Goal: Communication & Community: Answer question/provide support

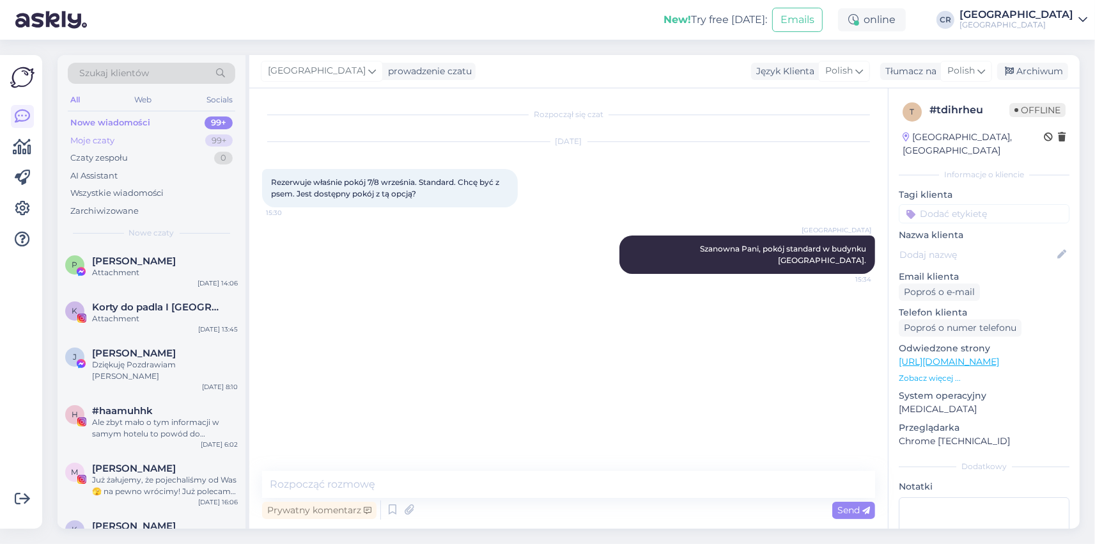
click at [102, 145] on div "Moje czaty" at bounding box center [92, 140] width 44 height 13
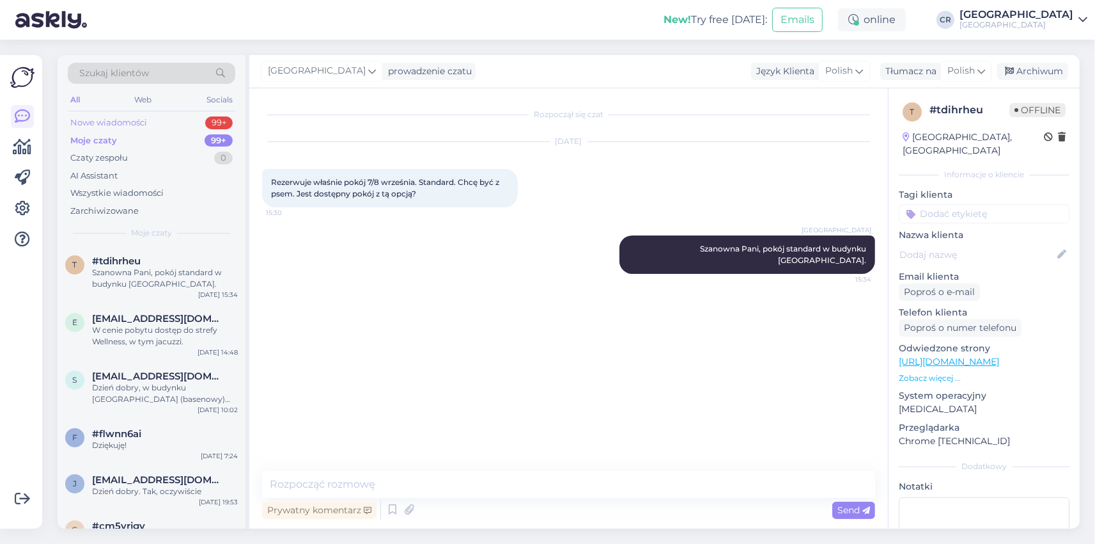
click at [109, 118] on div "Nowe wiadomości" at bounding box center [108, 122] width 77 height 13
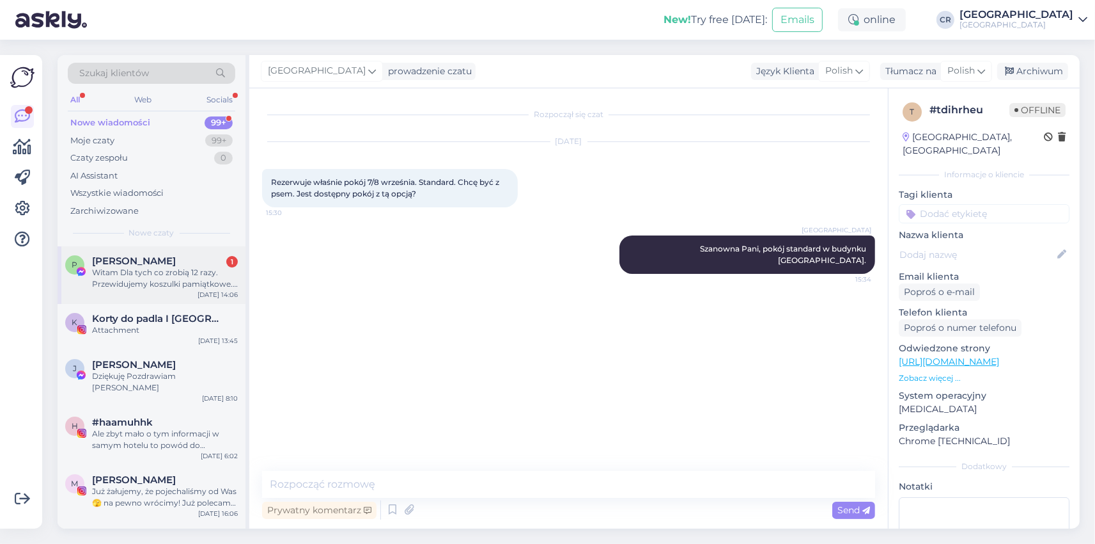
click at [166, 265] on div "[PERSON_NAME] 1" at bounding box center [165, 261] width 146 height 12
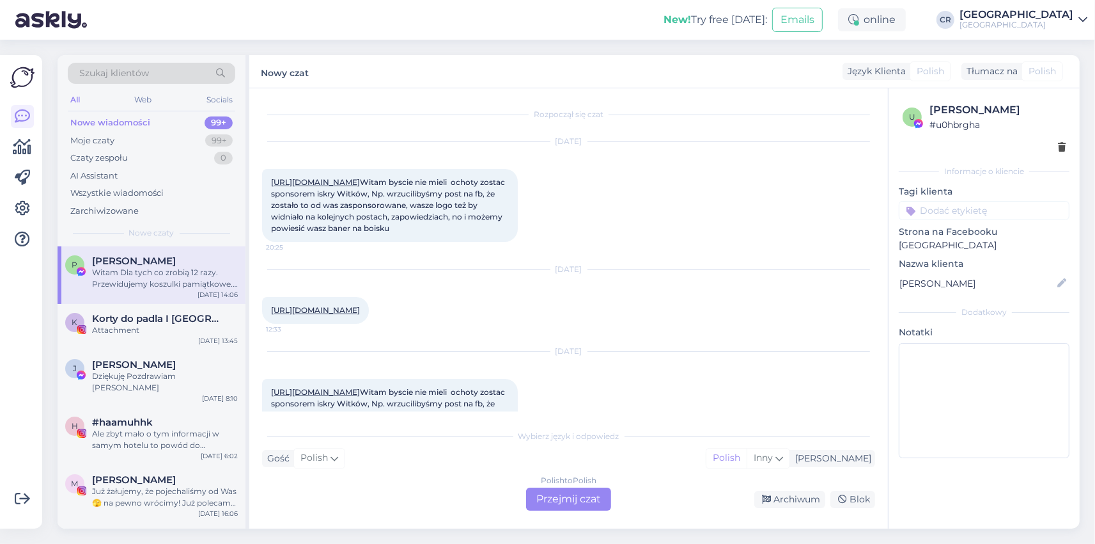
scroll to position [3367, 0]
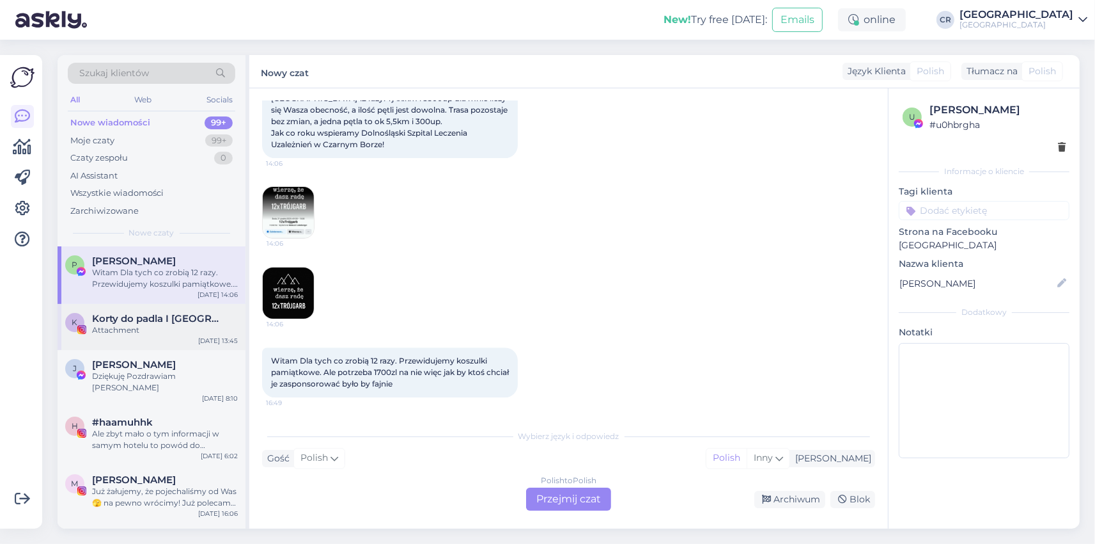
click at [122, 325] on div "Attachment" at bounding box center [165, 330] width 146 height 12
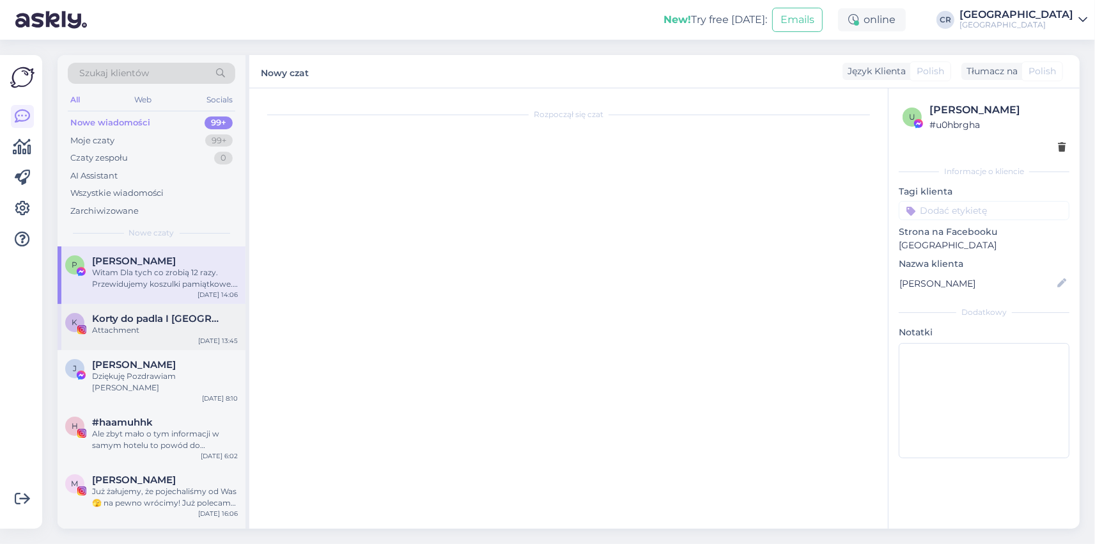
scroll to position [0, 0]
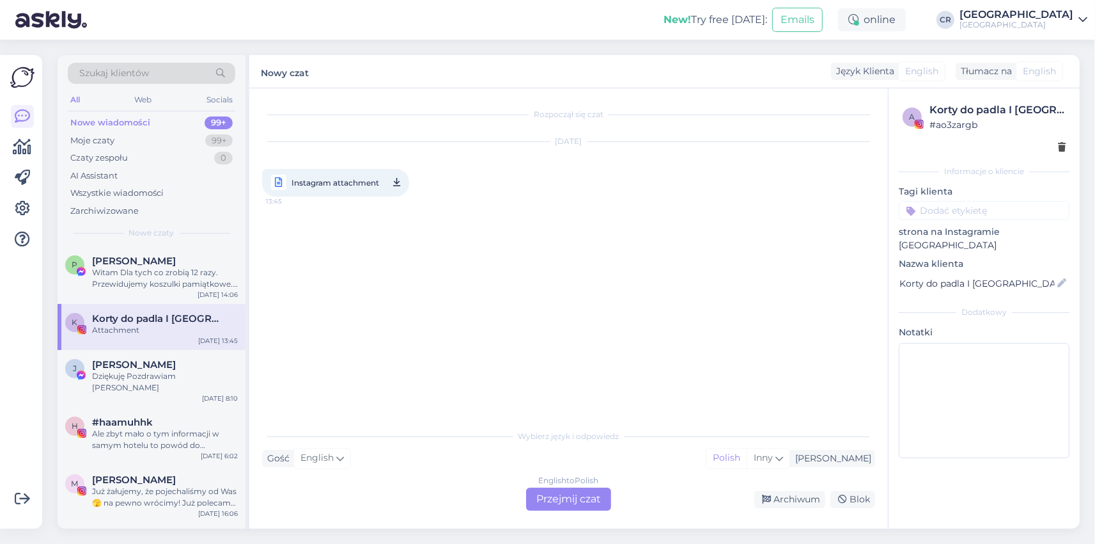
click at [133, 118] on div "Nowe wiadomości" at bounding box center [110, 122] width 80 height 13
click at [85, 142] on div "Moje czaty" at bounding box center [92, 140] width 44 height 13
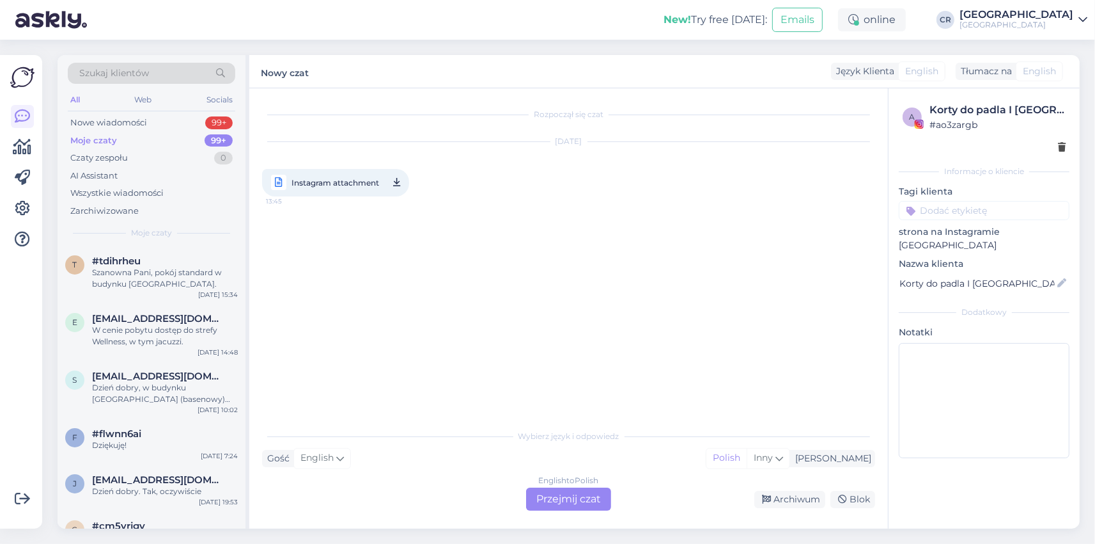
click at [101, 133] on div "Moje czaty 99+" at bounding box center [152, 141] width 168 height 18
click at [100, 121] on div "Nowe wiadomości" at bounding box center [108, 122] width 77 height 13
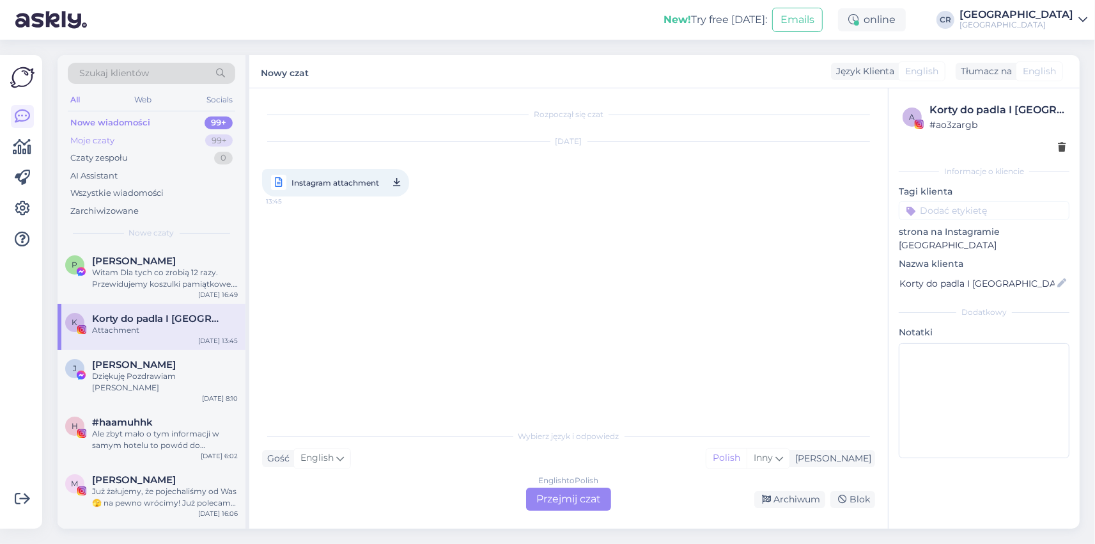
click at [102, 140] on div "Moje czaty" at bounding box center [92, 140] width 44 height 13
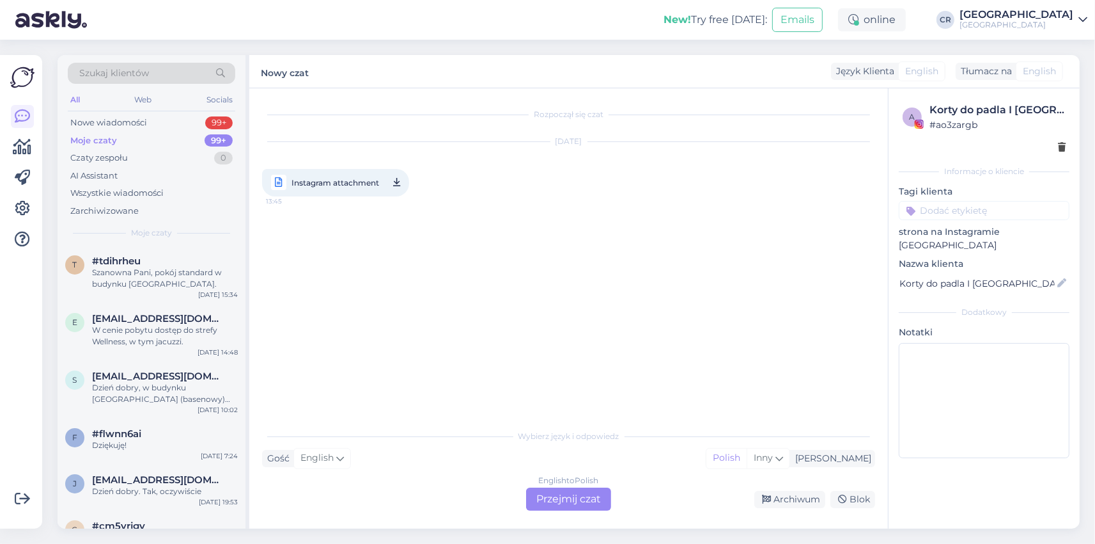
click at [95, 143] on div "Moje czaty" at bounding box center [93, 140] width 47 height 13
click at [100, 127] on div "Nowe wiadomości" at bounding box center [108, 122] width 77 height 13
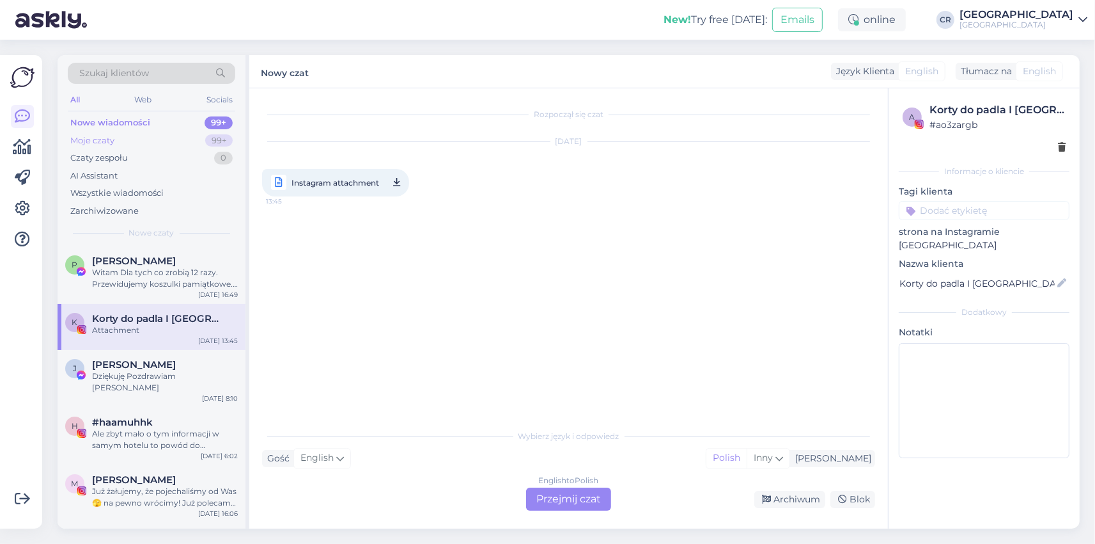
click at [98, 139] on div "Moje czaty" at bounding box center [92, 140] width 44 height 13
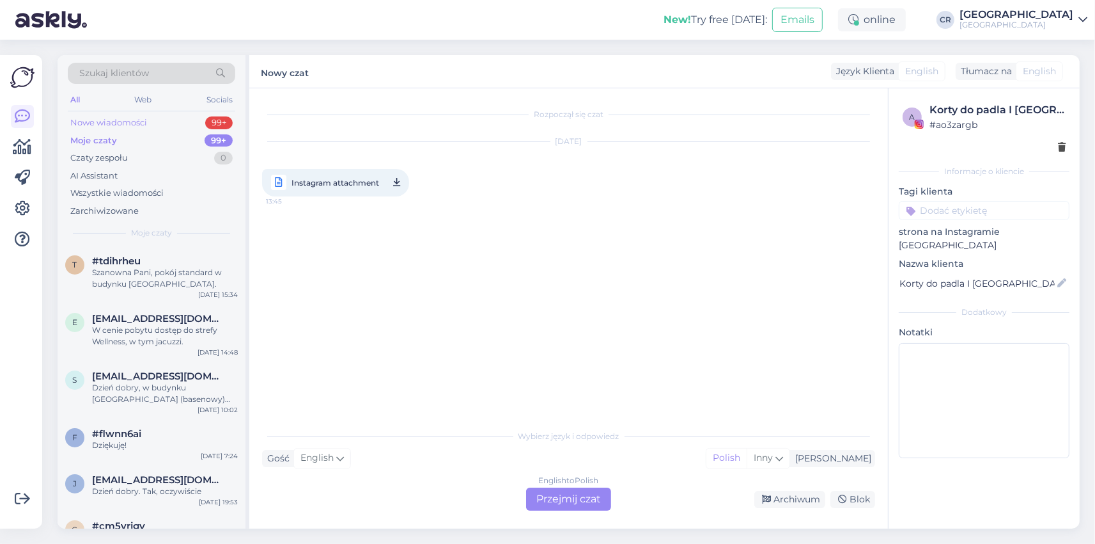
click at [100, 123] on div "Nowe wiadomości" at bounding box center [108, 122] width 77 height 13
